Goal: Task Accomplishment & Management: Manage account settings

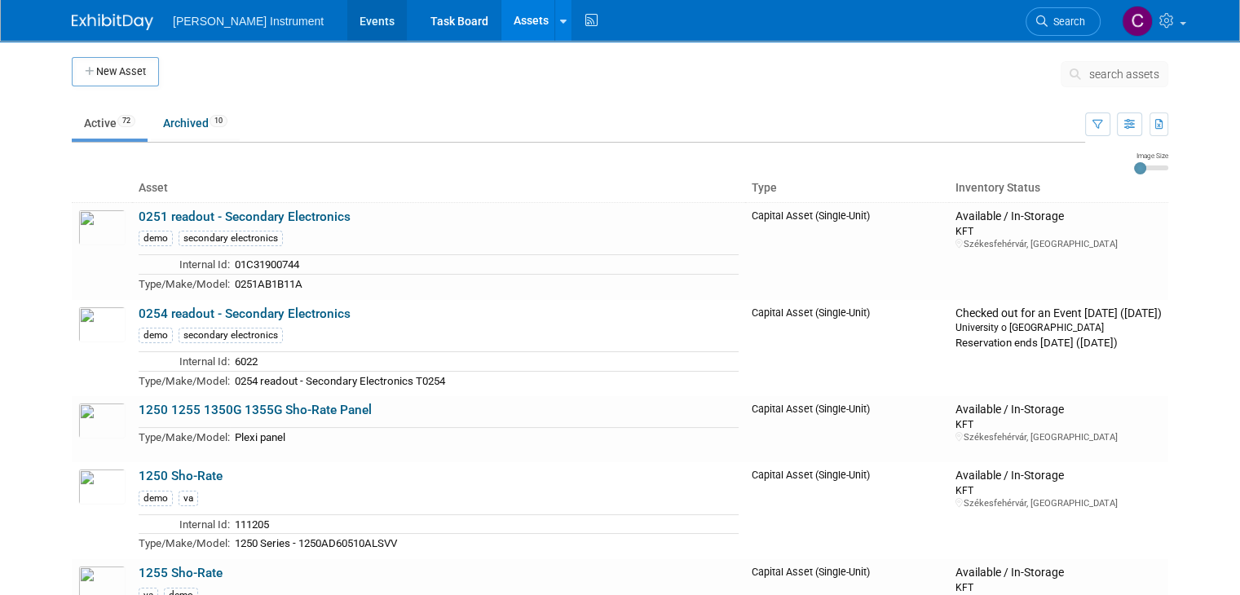
click at [347, 23] on link "Events" at bounding box center [377, 20] width 60 height 41
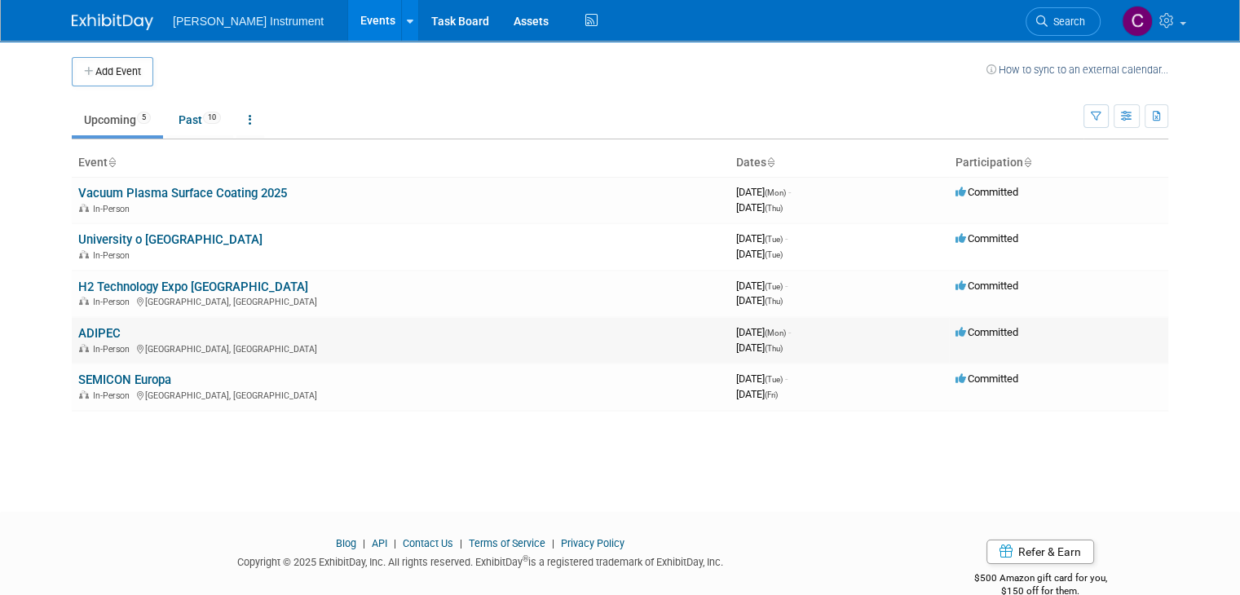
click at [104, 330] on link "ADIPEC" at bounding box center [99, 333] width 42 height 15
click at [84, 329] on link "ADIPEC" at bounding box center [99, 333] width 42 height 15
click at [85, 337] on link "ADIPEC" at bounding box center [99, 333] width 42 height 15
click at [95, 334] on link "ADIPEC" at bounding box center [99, 333] width 42 height 15
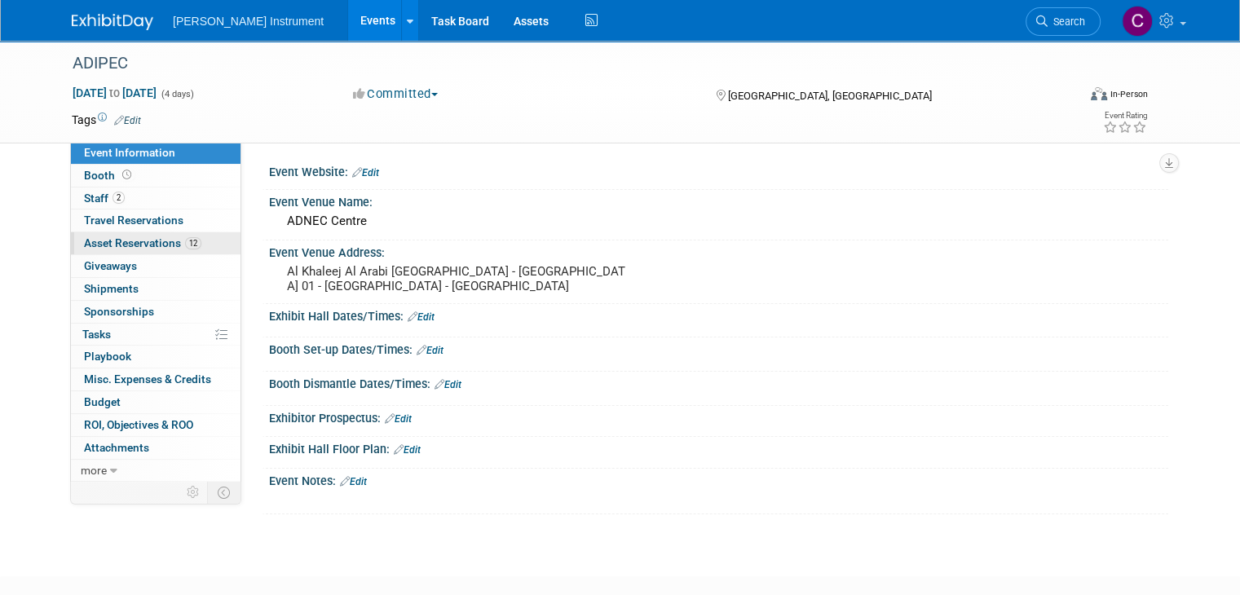
click at [91, 245] on span "Asset Reservations 12" at bounding box center [142, 243] width 117 height 13
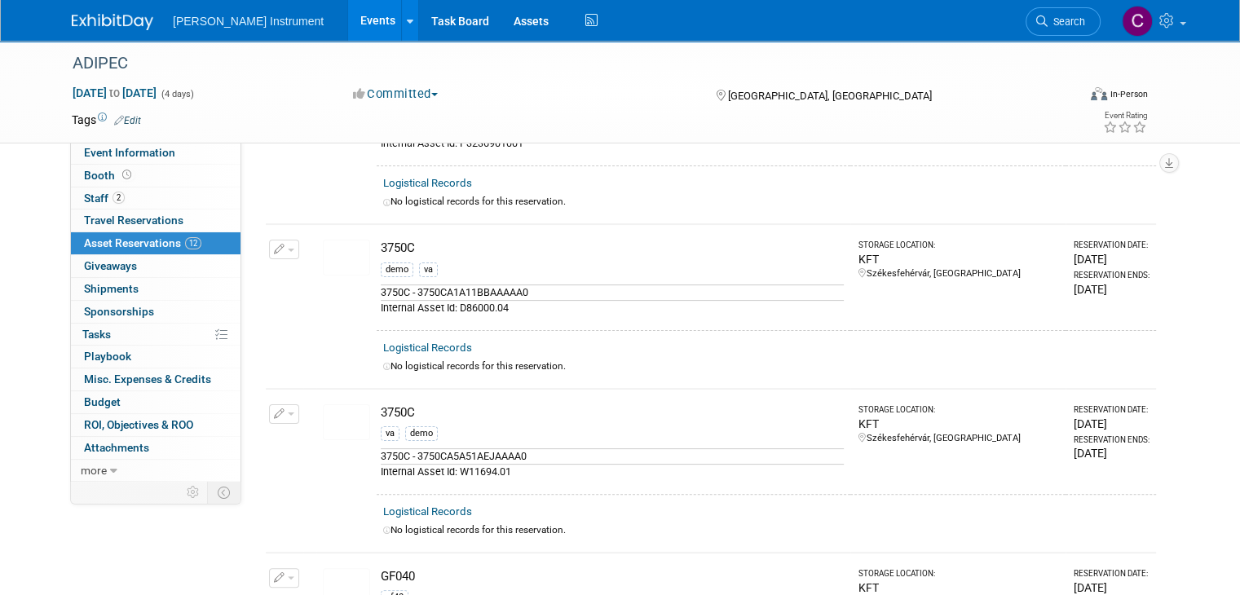
scroll to position [326, 0]
click at [346, 255] on img at bounding box center [346, 259] width 47 height 36
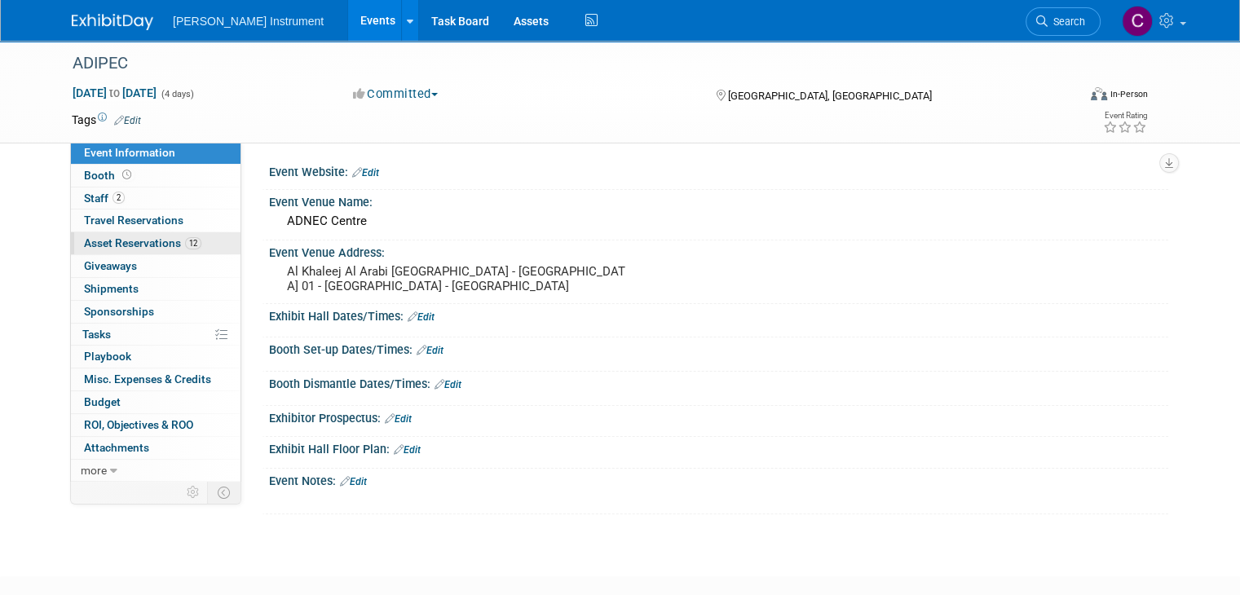
click at [113, 247] on span "Asset Reservations 12" at bounding box center [142, 243] width 117 height 13
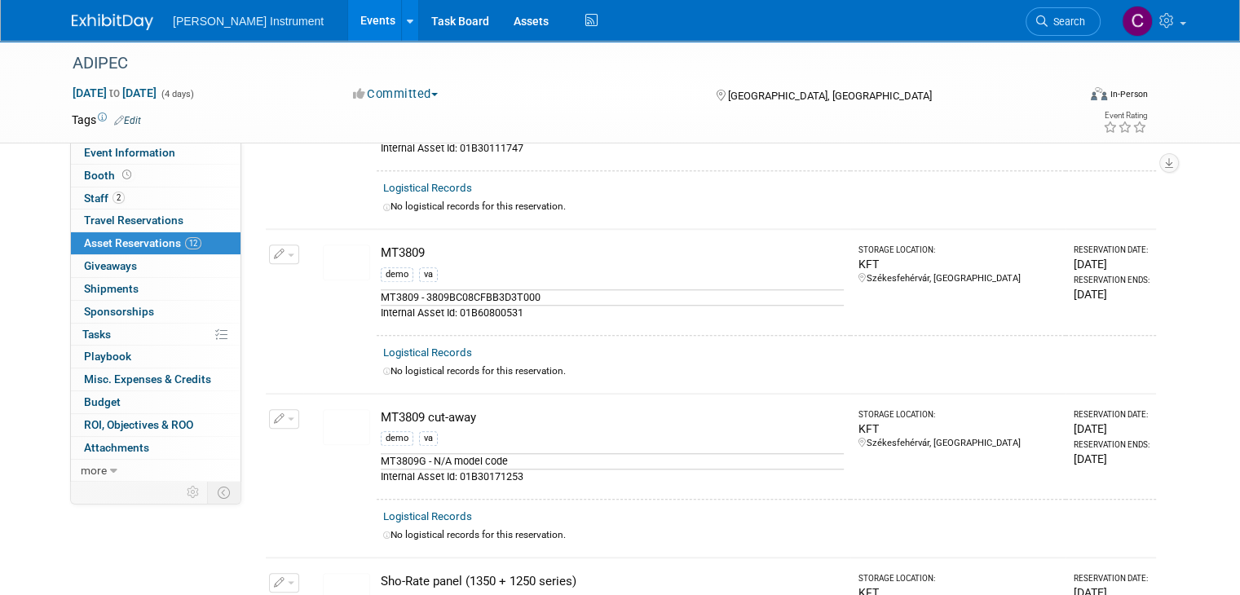
scroll to position [1305, 0]
click at [342, 261] on img at bounding box center [346, 264] width 47 height 36
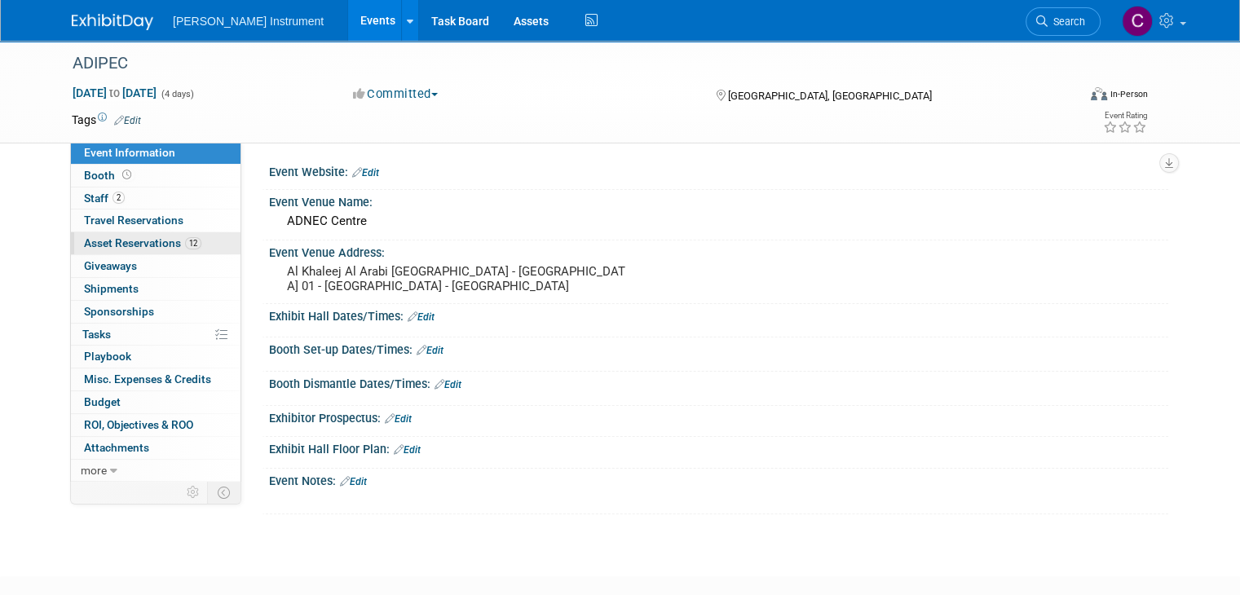
click at [138, 248] on span "Asset Reservations 12" at bounding box center [142, 243] width 117 height 13
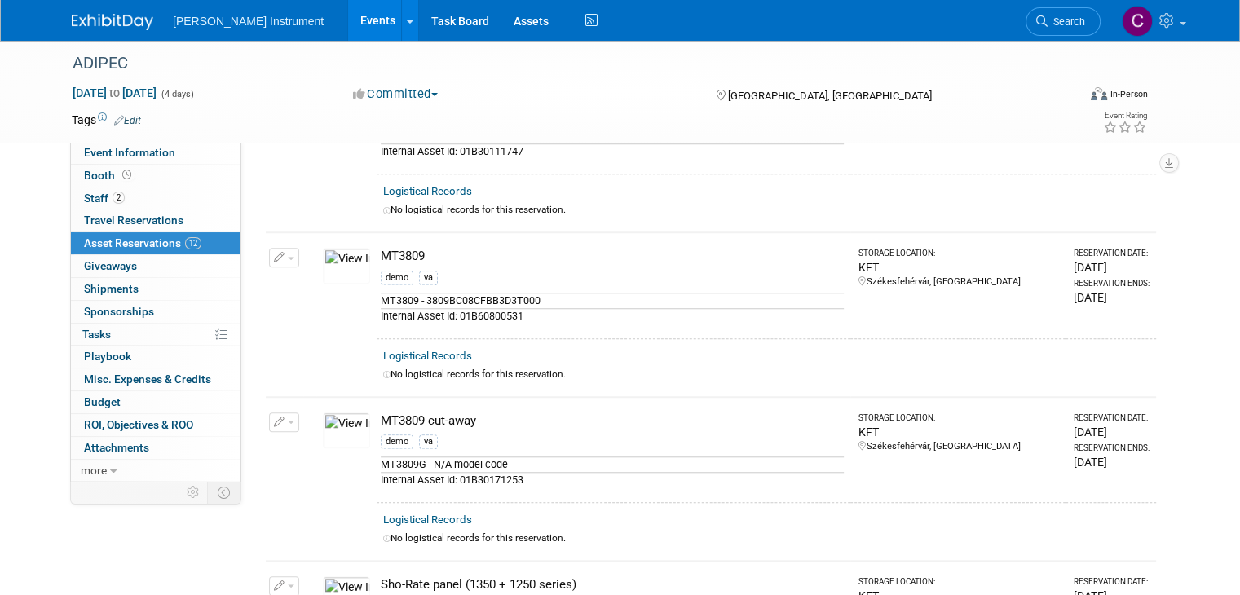
scroll to position [1305, 0]
click at [332, 415] on img at bounding box center [346, 429] width 47 height 36
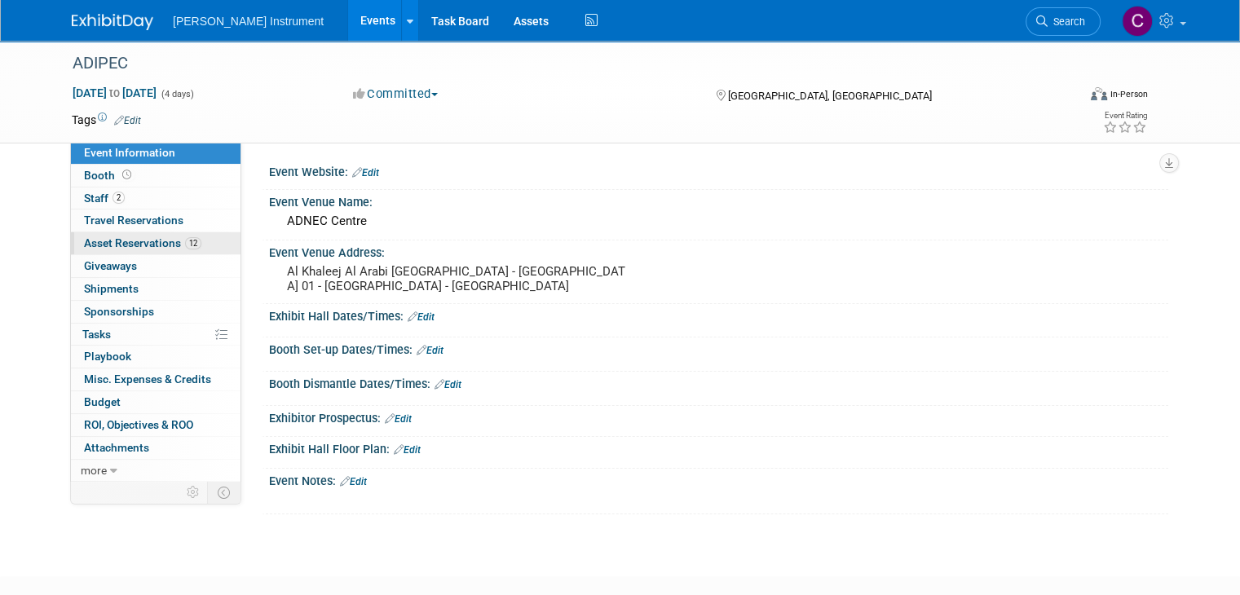
click at [117, 245] on span "Asset Reservations 12" at bounding box center [142, 243] width 117 height 13
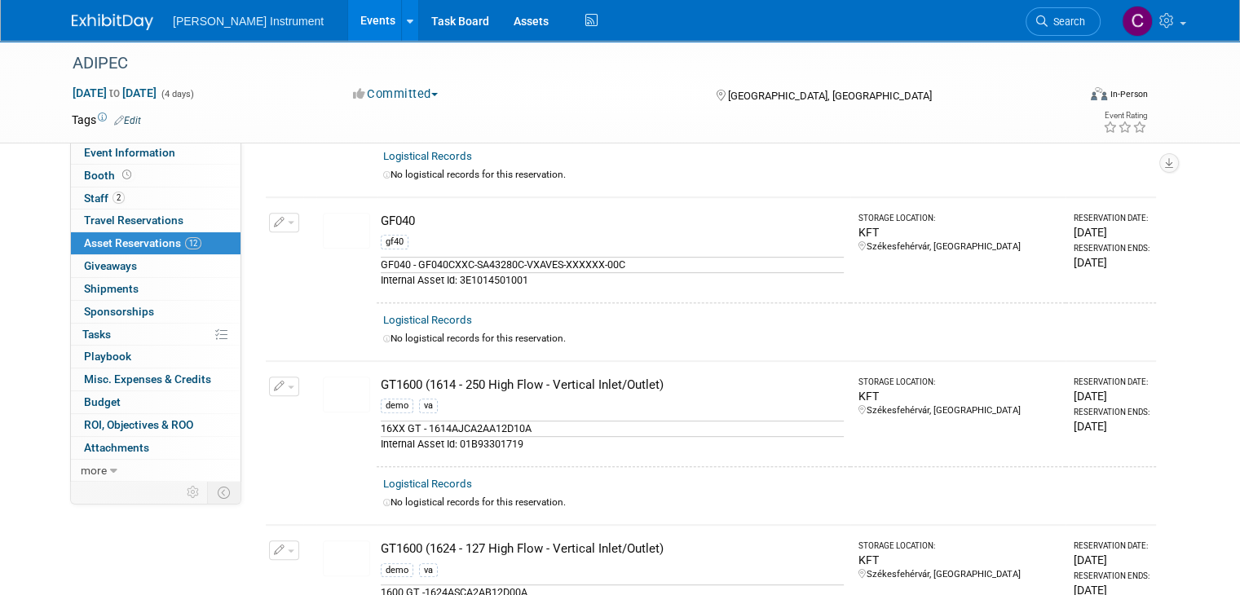
scroll to position [816, 0]
